Goal: Navigation & Orientation: Go to known website

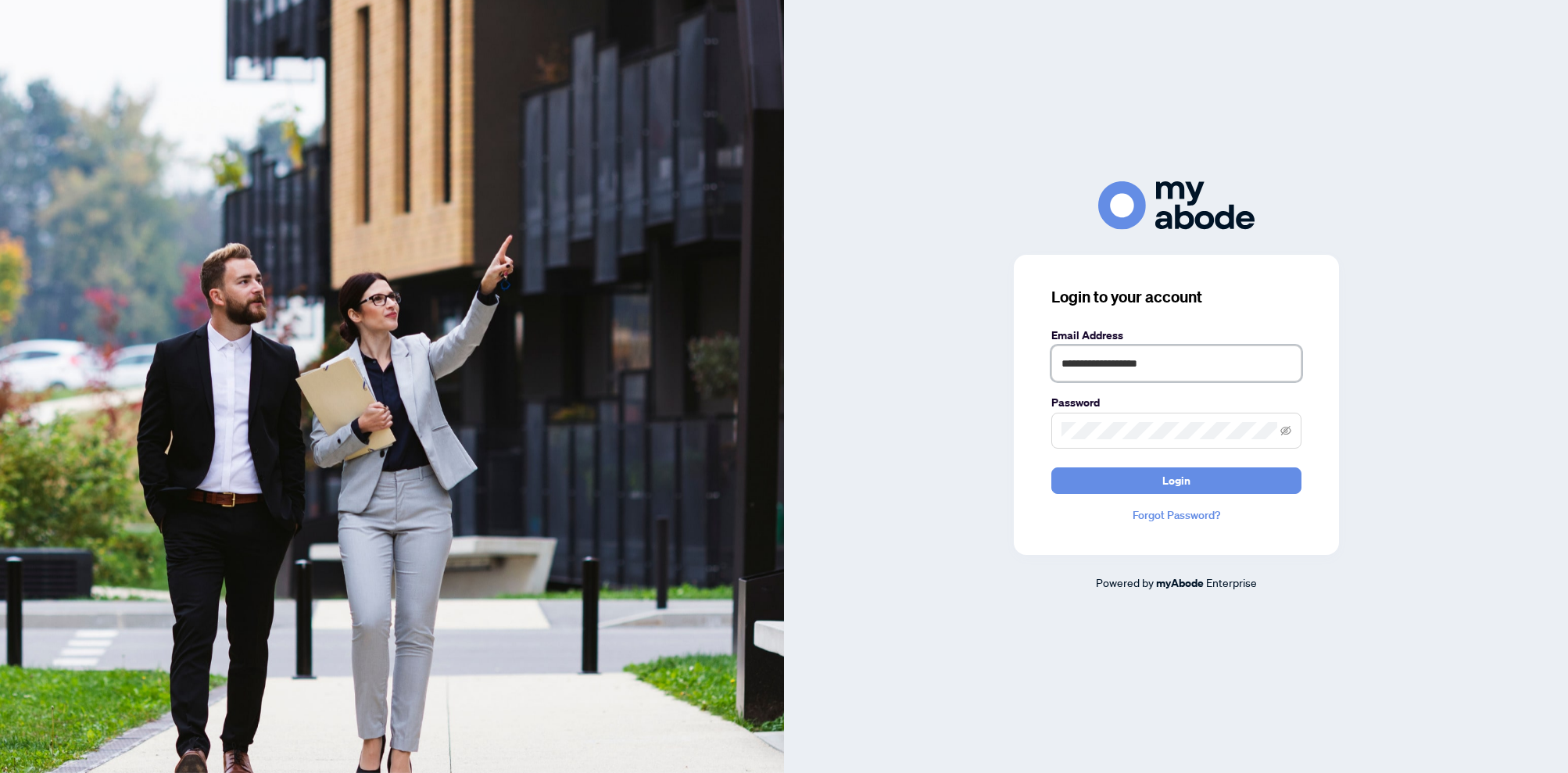
click at [1252, 363] on input "**********" at bounding box center [1176, 363] width 250 height 36
type input "**********"
click at [1203, 474] on button "Login" at bounding box center [1176, 480] width 250 height 27
